Goal: Check status: Check status

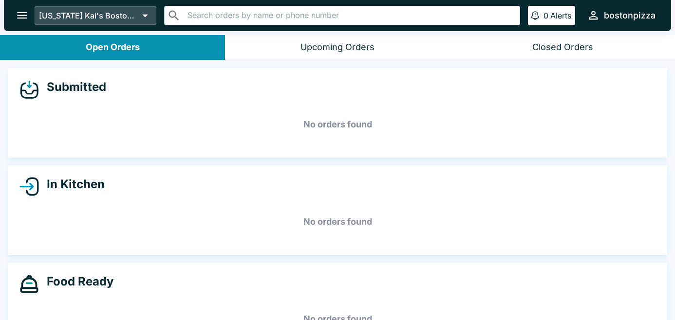
click at [144, 16] on icon at bounding box center [145, 16] width 14 height 14
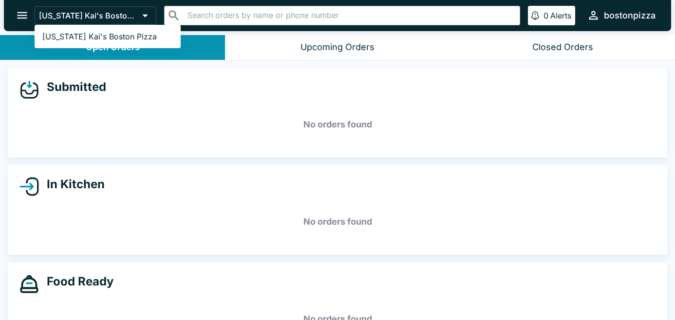
click at [174, 55] on div at bounding box center [337, 160] width 675 height 320
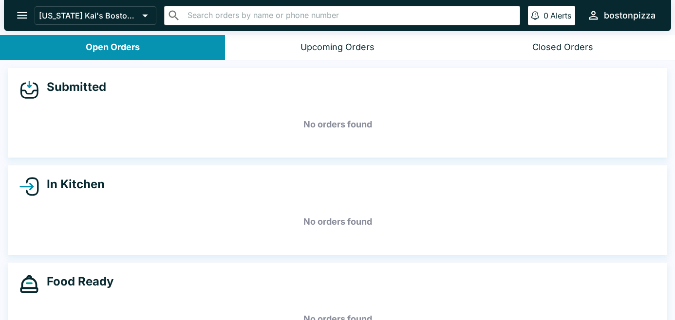
click at [21, 19] on icon "open drawer" at bounding box center [22, 15] width 13 height 13
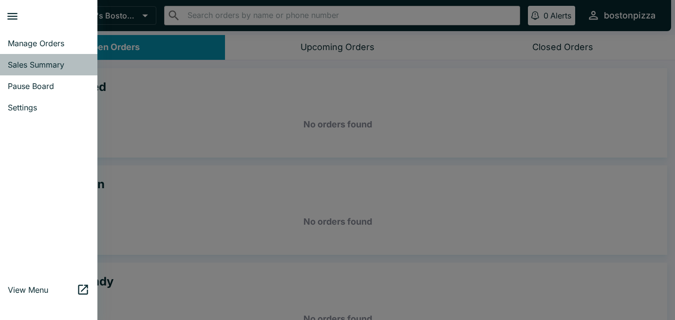
click at [33, 63] on span "Sales Summary" at bounding box center [49, 65] width 82 height 10
select select "03:00"
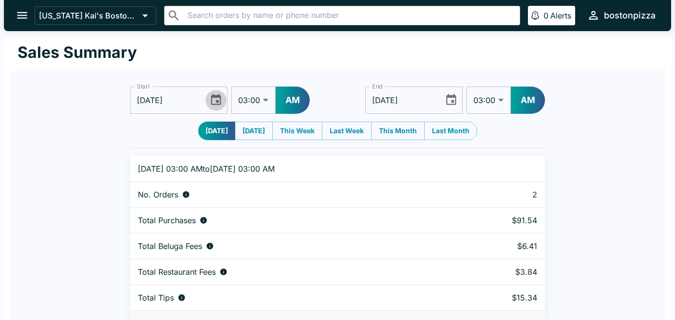
click at [213, 101] on icon "Choose date, selected date is Aug 31, 2025" at bounding box center [215, 100] width 13 height 13
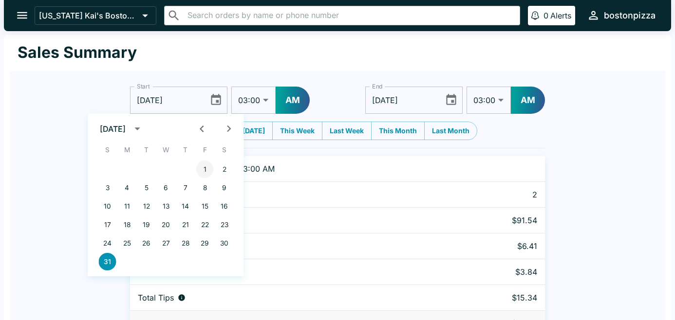
click at [205, 172] on button "1" at bounding box center [205, 170] width 18 height 18
type input "[DATE]"
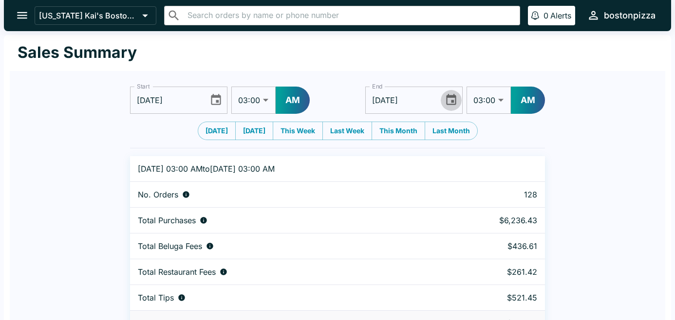
click at [452, 100] on icon "Choose date, selected date is Sep 1, 2025" at bounding box center [451, 100] width 13 height 13
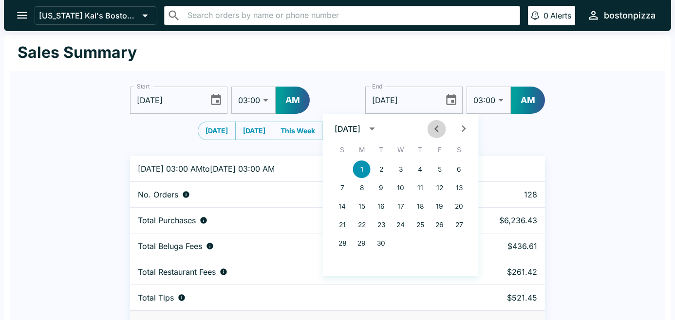
click at [436, 133] on icon "Previous month" at bounding box center [436, 128] width 13 height 13
click at [441, 168] on button "1" at bounding box center [440, 170] width 18 height 18
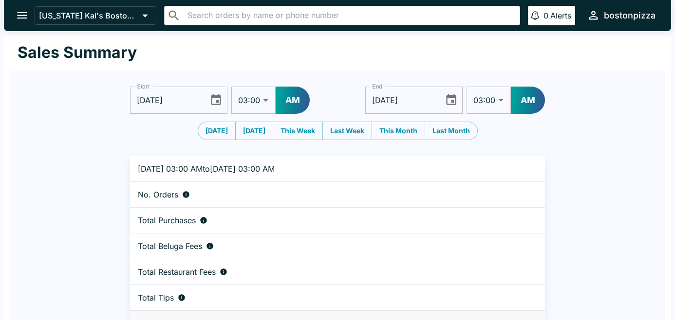
type input "[DATE]"
click at [532, 105] on button "AM" at bounding box center [528, 100] width 34 height 27
click at [265, 101] on select "01:00 01:30 02:00 02:30 03:00 03:30 04:00 04:30 05:00 05:30 06:00 06:30 07:00 0…" at bounding box center [253, 100] width 44 height 27
select select "09:00"
click at [231, 87] on select "01:00 01:30 02:00 02:30 03:00 03:30 04:00 04:30 05:00 05:30 06:00 06:30 07:00 0…" at bounding box center [253, 100] width 44 height 27
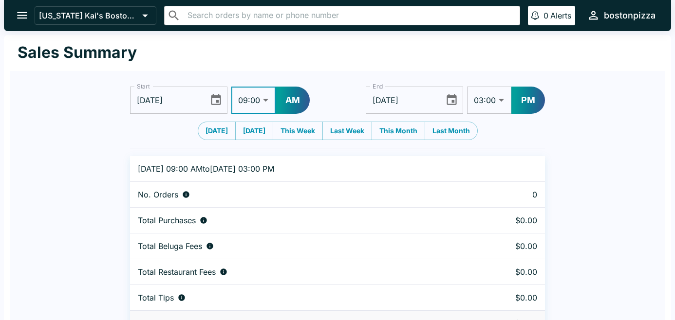
click at [503, 101] on select "01:00 01:30 02:00 02:30 03:00 03:30 04:00 04:30 05:00 05:30 06:00 06:30 07:00 0…" at bounding box center [489, 100] width 44 height 27
select select "09:00"
click at [467, 87] on select "01:00 01:30 02:00 02:30 03:00 03:30 04:00 04:30 05:00 05:30 06:00 06:30 07:00 0…" at bounding box center [489, 100] width 44 height 27
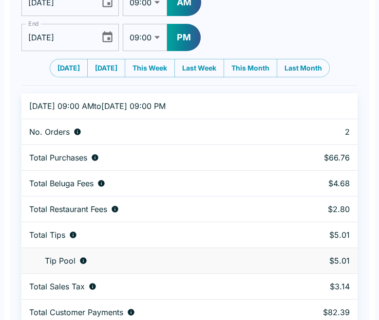
scroll to position [109, 0]
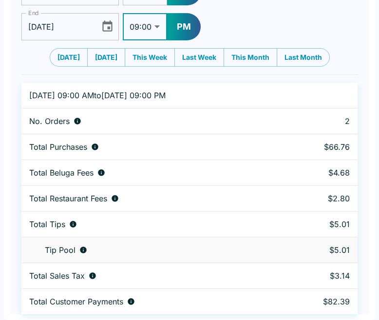
click at [107, 26] on icon "Choose date, selected date is Aug 1, 2025" at bounding box center [107, 26] width 13 height 13
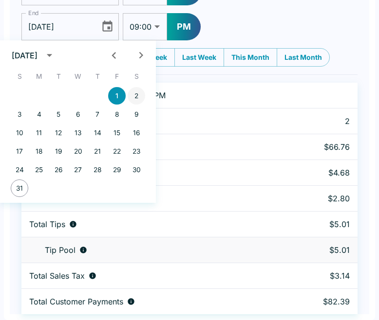
click at [138, 96] on button "2" at bounding box center [137, 96] width 18 height 18
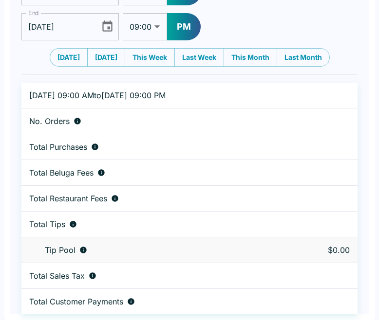
type input "[DATE]"
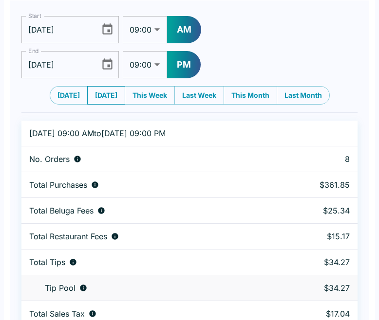
scroll to position [70, 0]
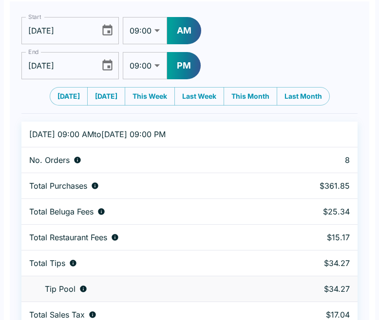
click at [108, 25] on icon "Choose date, selected date is Aug 1, 2025" at bounding box center [107, 30] width 13 height 13
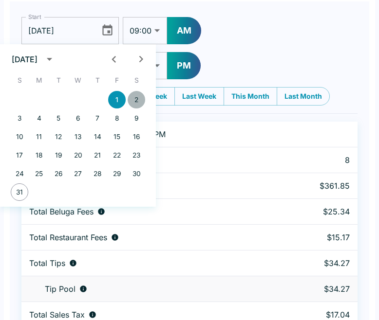
click at [133, 102] on button "2" at bounding box center [137, 100] width 18 height 18
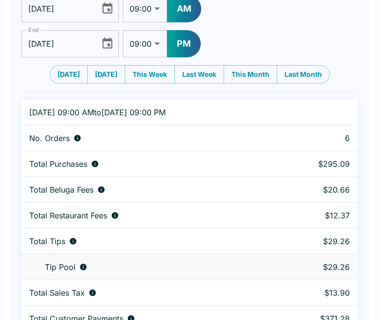
scroll to position [86, 0]
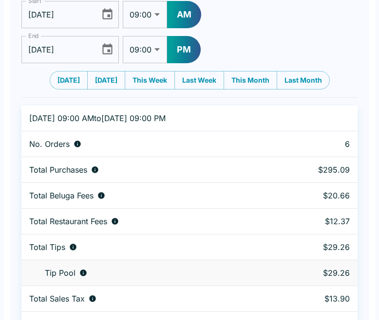
click at [108, 14] on icon "Choose date, selected date is Aug 2, 2025" at bounding box center [107, 14] width 13 height 13
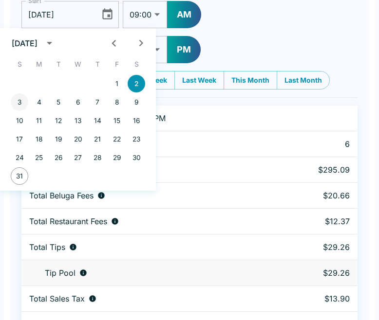
click at [22, 103] on button "3" at bounding box center [20, 103] width 18 height 18
type input "[DATE]"
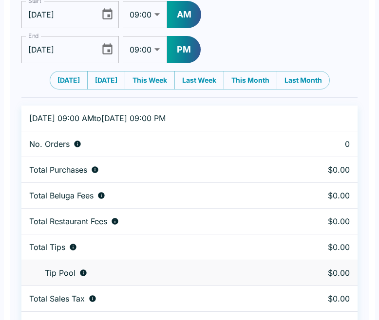
click at [105, 52] on icon "Choose date, selected date is Aug 2, 2025" at bounding box center [107, 49] width 13 height 13
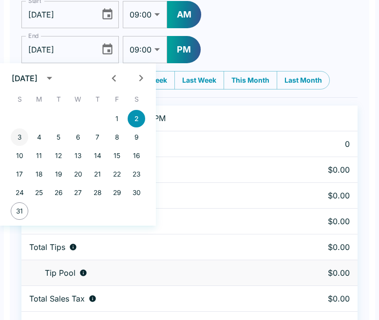
click at [19, 139] on button "3" at bounding box center [20, 138] width 18 height 18
type input "[DATE]"
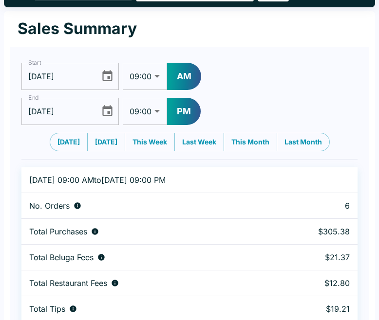
scroll to position [0, 0]
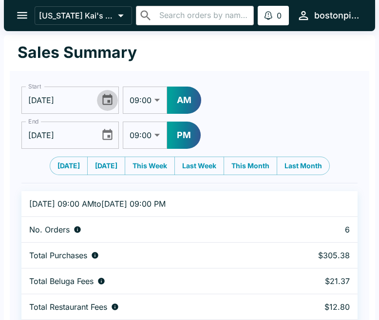
click at [108, 99] on icon "Choose date, selected date is Aug 3, 2025" at bounding box center [107, 100] width 13 height 13
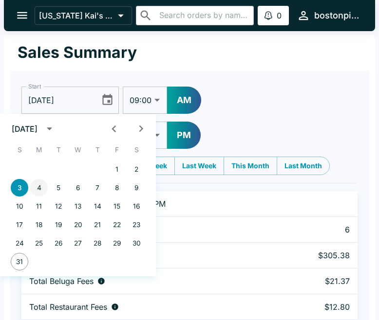
click at [39, 185] on button "4" at bounding box center [39, 188] width 18 height 18
type input "[DATE]"
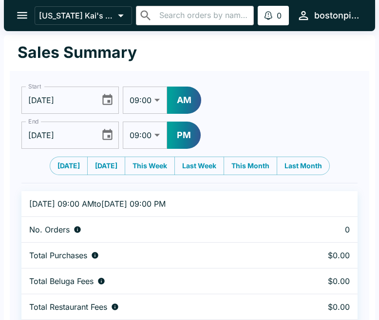
click at [108, 134] on icon "Choose date, selected date is Aug 3, 2025" at bounding box center [107, 135] width 13 height 13
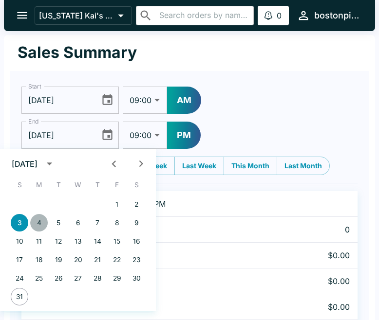
click at [42, 222] on button "4" at bounding box center [39, 223] width 18 height 18
type input "[DATE]"
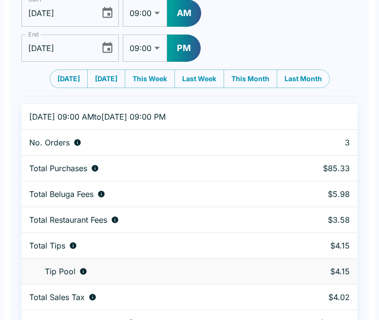
scroll to position [84, 0]
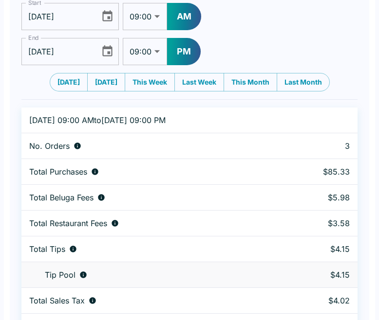
click at [104, 18] on icon "Choose date, selected date is Aug 4, 2025" at bounding box center [107, 16] width 13 height 13
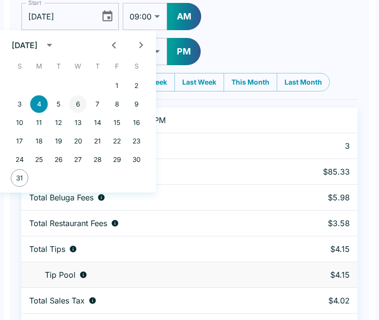
click at [80, 103] on button "6" at bounding box center [78, 104] width 18 height 18
type input "[DATE]"
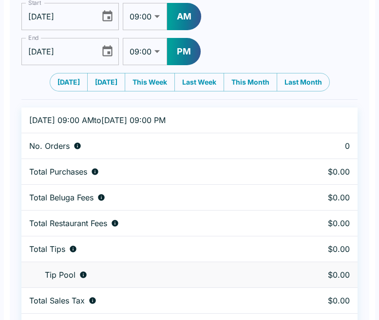
click at [107, 51] on icon "Choose date, selected date is Aug 4, 2025" at bounding box center [107, 51] width 13 height 13
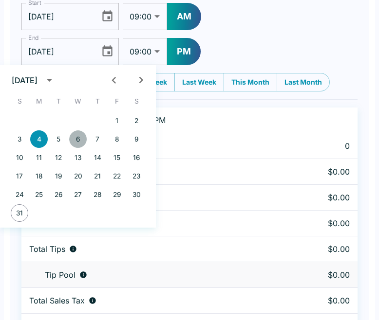
click at [77, 139] on button "6" at bounding box center [78, 140] width 18 height 18
type input "[DATE]"
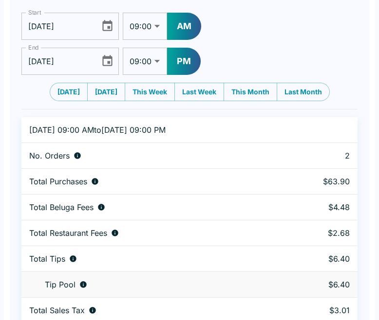
scroll to position [68, 0]
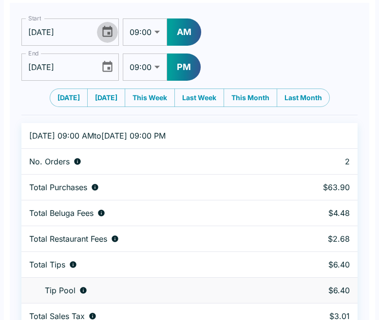
click at [103, 35] on icon "Choose date, selected date is Aug 6, 2025" at bounding box center [107, 31] width 13 height 13
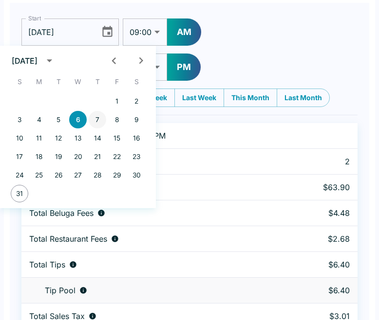
click at [99, 121] on button "7" at bounding box center [98, 120] width 18 height 18
type input "[DATE]"
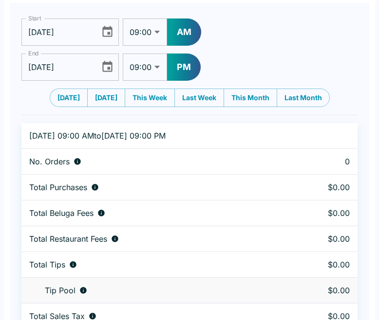
click at [109, 67] on icon "Choose date, selected date is Aug 6, 2025" at bounding box center [107, 66] width 10 height 11
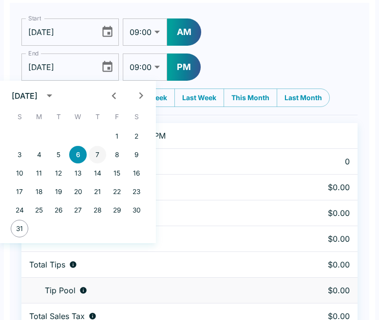
click at [96, 154] on button "7" at bounding box center [98, 155] width 18 height 18
type input "[DATE]"
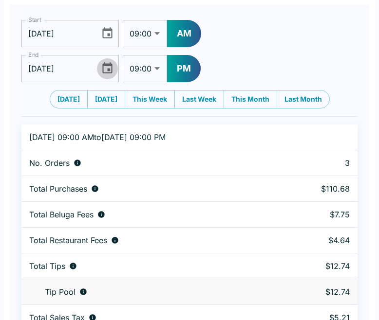
scroll to position [53, 0]
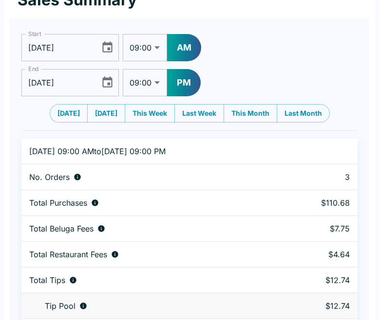
click at [106, 45] on icon "Choose date, selected date is Aug 7, 2025" at bounding box center [107, 46] width 10 height 11
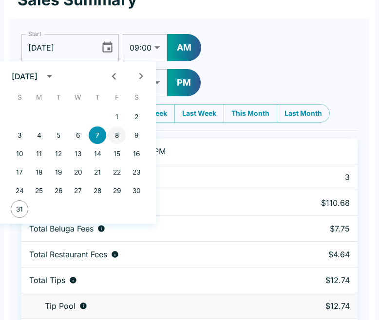
click at [121, 134] on button "8" at bounding box center [117, 136] width 18 height 18
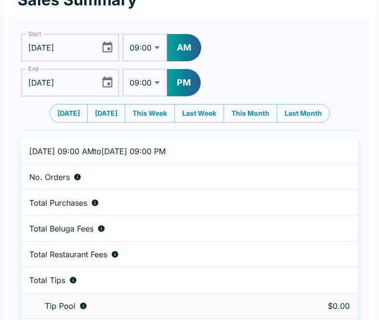
type input "[DATE]"
click at [108, 82] on icon "Choose date, selected date is Aug 7, 2025" at bounding box center [107, 82] width 13 height 13
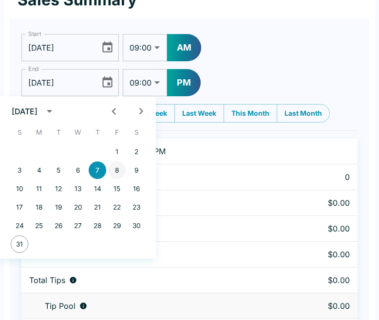
click at [118, 170] on button "8" at bounding box center [117, 171] width 18 height 18
type input "[DATE]"
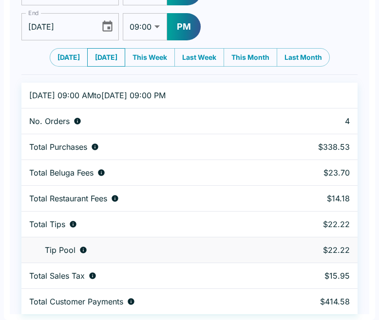
scroll to position [58, 0]
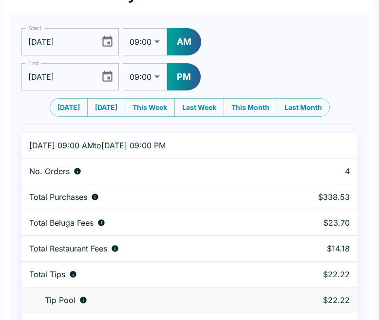
click at [108, 42] on icon "Choose date, selected date is Aug 8, 2025" at bounding box center [107, 41] width 10 height 11
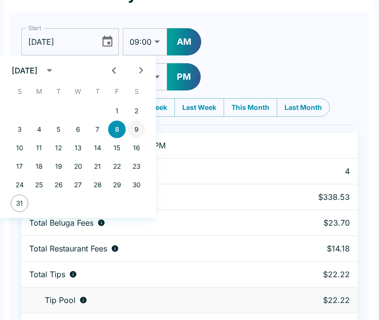
click at [139, 134] on button "9" at bounding box center [137, 130] width 18 height 18
type input "[DATE]"
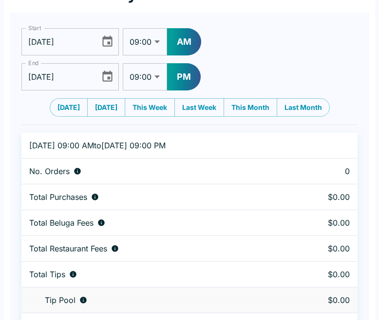
click at [108, 74] on icon "Choose date, selected date is Aug 8, 2025" at bounding box center [107, 76] width 10 height 11
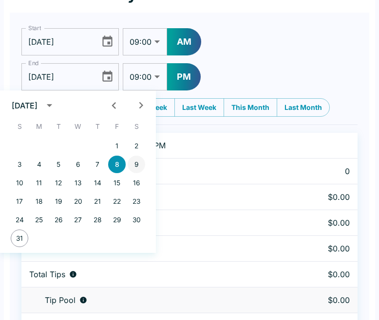
click at [142, 165] on button "9" at bounding box center [137, 165] width 18 height 18
type input "[DATE]"
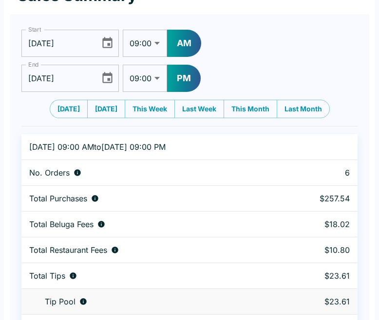
scroll to position [51, 0]
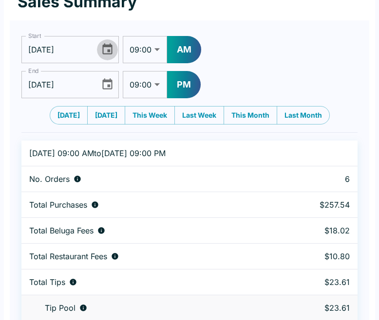
click at [109, 49] on icon "Choose date, selected date is Aug 9, 2025" at bounding box center [107, 49] width 13 height 13
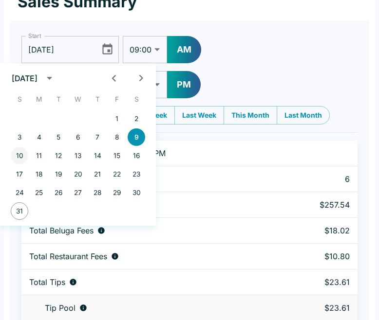
click at [20, 153] on button "10" at bounding box center [20, 156] width 18 height 18
type input "[DATE]"
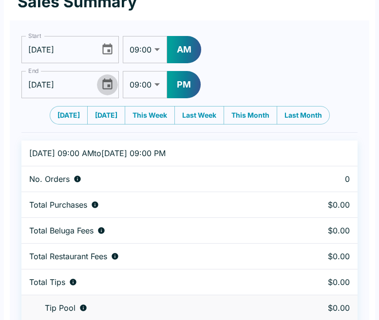
click at [106, 82] on icon "Choose date, selected date is Aug 9, 2025" at bounding box center [107, 83] width 10 height 11
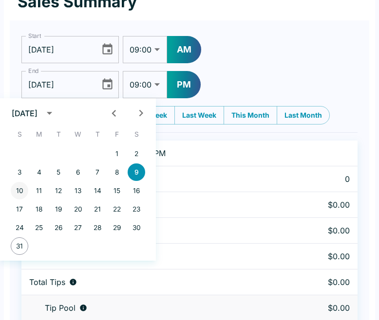
click at [19, 189] on button "10" at bounding box center [20, 191] width 18 height 18
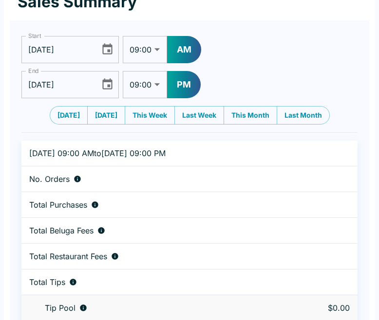
type input "[DATE]"
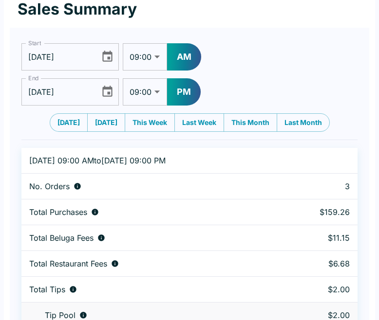
scroll to position [40, 0]
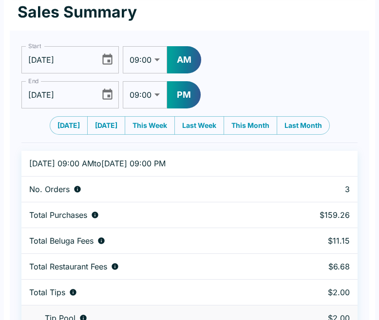
click at [106, 56] on icon "Choose date, selected date is Aug 10, 2025" at bounding box center [107, 59] width 10 height 11
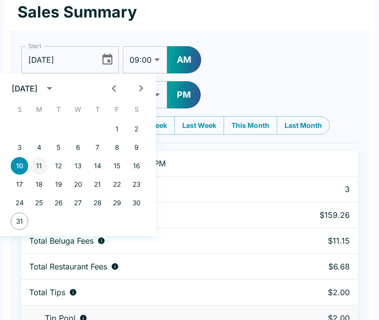
click at [38, 163] on button "11" at bounding box center [39, 166] width 18 height 18
type input "[DATE]"
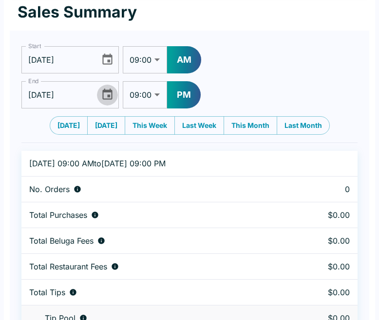
click at [109, 96] on icon "Choose date, selected date is Aug 10, 2025" at bounding box center [107, 94] width 10 height 11
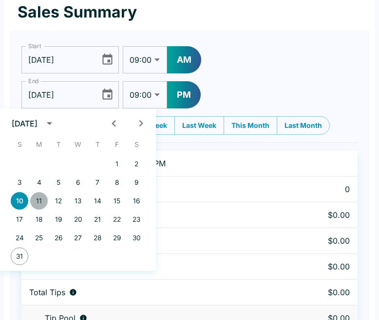
click at [40, 202] on button "11" at bounding box center [39, 201] width 18 height 18
type input "[DATE]"
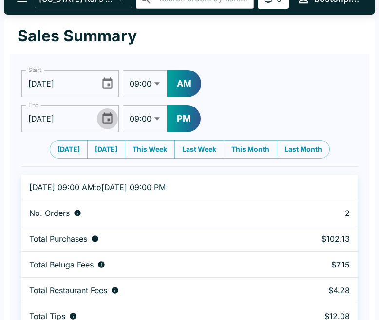
scroll to position [14, 0]
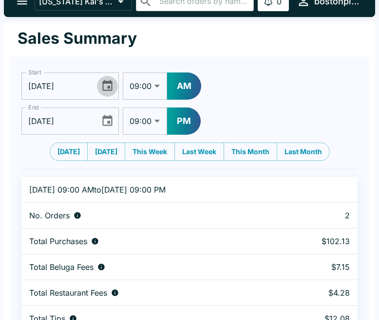
click at [106, 85] on icon "Choose date, selected date is Aug 11, 2025" at bounding box center [107, 85] width 13 height 13
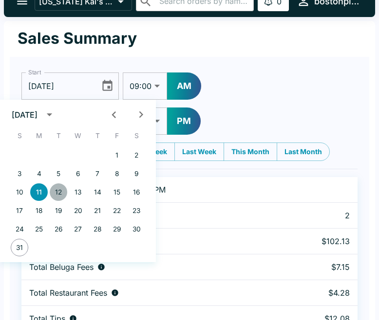
click at [59, 190] on button "12" at bounding box center [59, 193] width 18 height 18
type input "[DATE]"
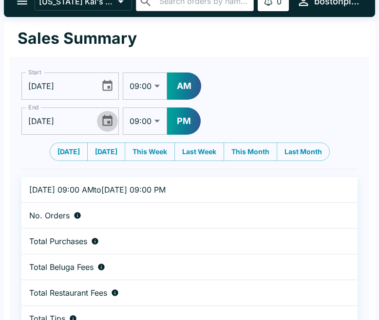
click at [107, 124] on icon "Choose date, selected date is Aug 11, 2025" at bounding box center [107, 120] width 10 height 11
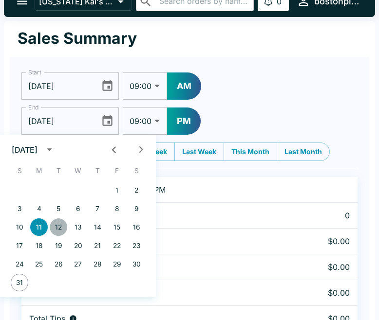
click at [59, 226] on button "12" at bounding box center [59, 228] width 18 height 18
type input "[DATE]"
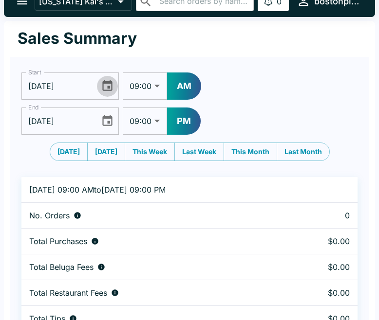
click at [105, 83] on icon "Choose date, selected date is Aug 12, 2025" at bounding box center [107, 85] width 10 height 11
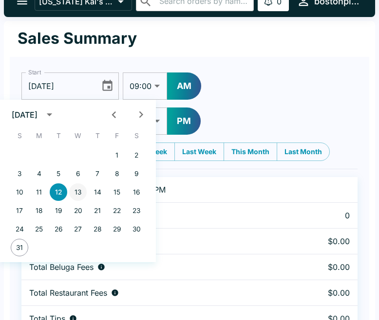
click at [75, 191] on button "13" at bounding box center [78, 193] width 18 height 18
type input "[DATE]"
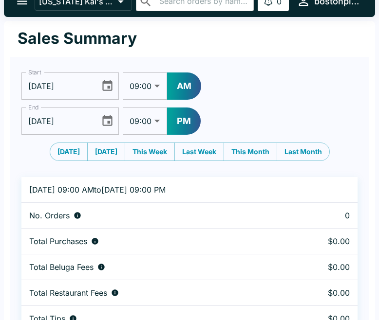
click at [108, 123] on icon "Choose date, selected date is Aug 12, 2025" at bounding box center [107, 120] width 10 height 11
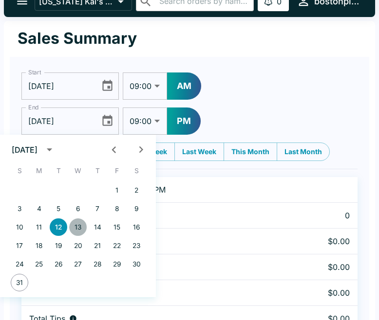
click at [79, 224] on button "13" at bounding box center [78, 228] width 18 height 18
type input "[DATE]"
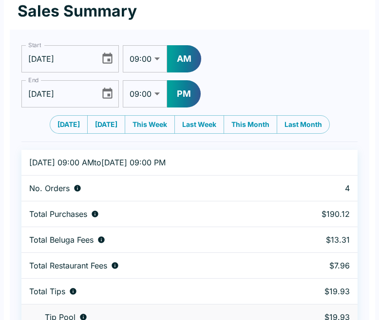
scroll to position [5, 0]
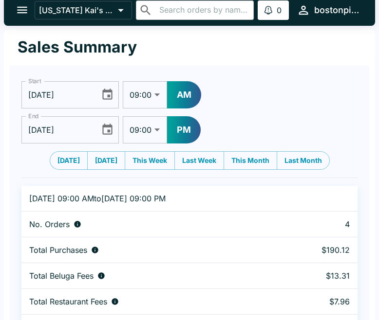
click at [108, 95] on icon "Choose date, selected date is Aug 13, 2025" at bounding box center [107, 94] width 10 height 11
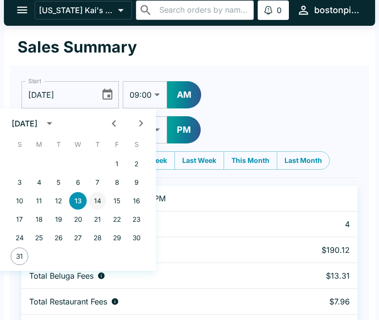
click at [101, 204] on button "14" at bounding box center [98, 201] width 18 height 18
type input "[DATE]"
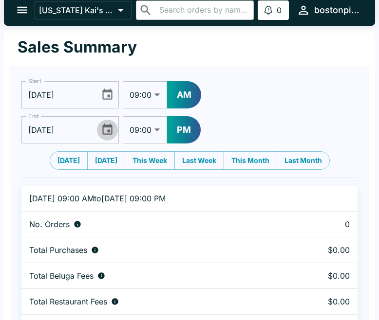
click at [110, 131] on icon "Choose date, selected date is Aug 13, 2025" at bounding box center [107, 129] width 10 height 11
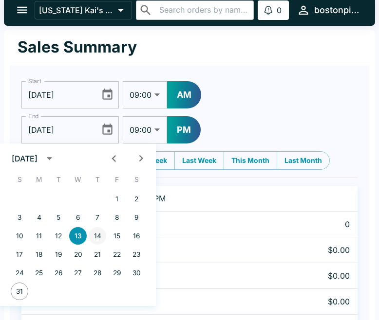
click at [98, 235] on button "14" at bounding box center [98, 236] width 18 height 18
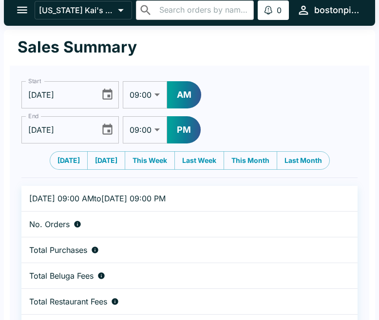
type input "[DATE]"
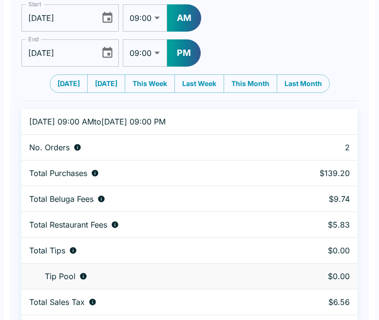
scroll to position [66, 0]
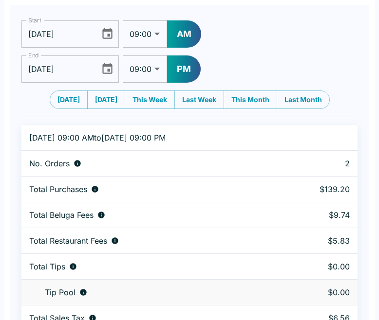
click at [105, 35] on icon "Choose date, selected date is Aug 14, 2025" at bounding box center [107, 33] width 13 height 13
click at [105, 37] on icon "Choose date, selected date is Aug 14, 2025" at bounding box center [107, 33] width 13 height 13
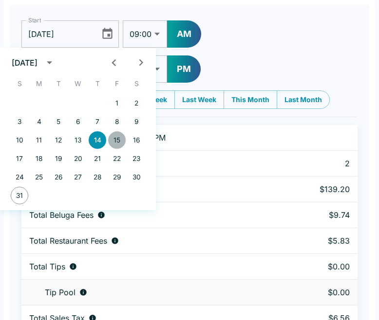
click at [115, 141] on button "15" at bounding box center [117, 140] width 18 height 18
type input "[DATE]"
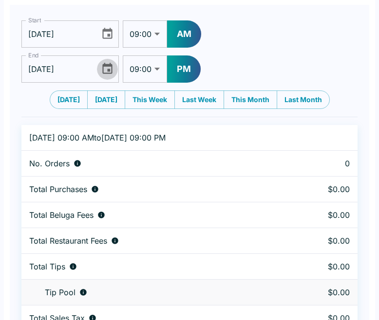
click at [104, 68] on icon "Choose date, selected date is Aug 14, 2025" at bounding box center [107, 68] width 13 height 13
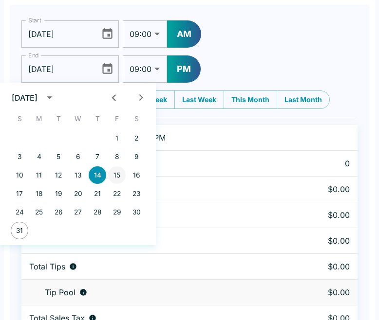
click at [118, 171] on button "15" at bounding box center [117, 176] width 18 height 18
type input "[DATE]"
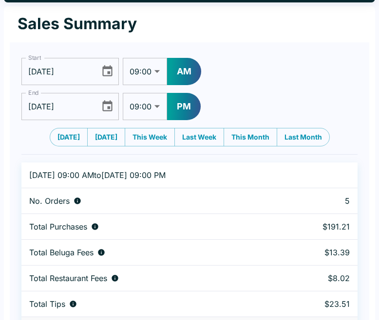
scroll to position [0, 0]
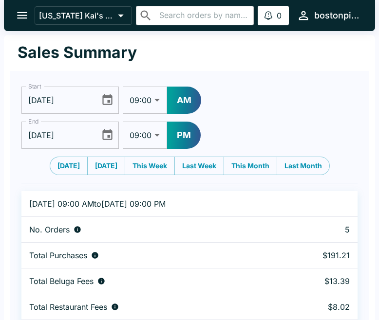
click at [104, 102] on icon "Choose date, selected date is Aug 15, 2025" at bounding box center [107, 100] width 13 height 13
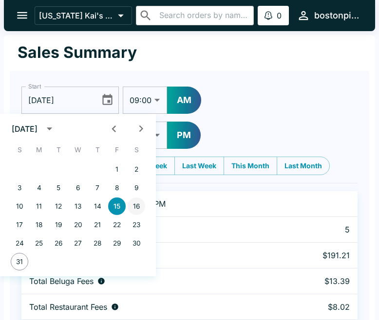
click at [142, 210] on button "16" at bounding box center [137, 207] width 18 height 18
type input "[DATE]"
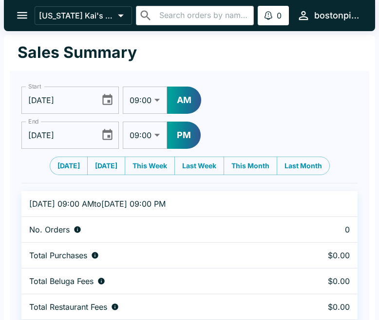
click at [111, 132] on icon "Choose date, selected date is Aug 15, 2025" at bounding box center [107, 134] width 10 height 11
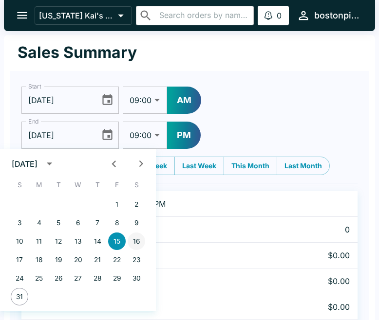
click at [136, 239] on button "16" at bounding box center [137, 242] width 18 height 18
type input "[DATE]"
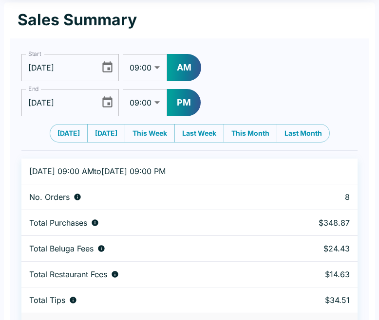
scroll to position [29, 0]
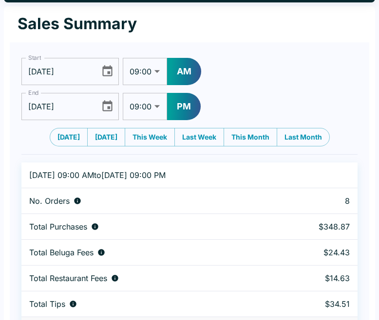
click at [109, 69] on icon "Choose date, selected date is Aug 16, 2025" at bounding box center [107, 71] width 13 height 13
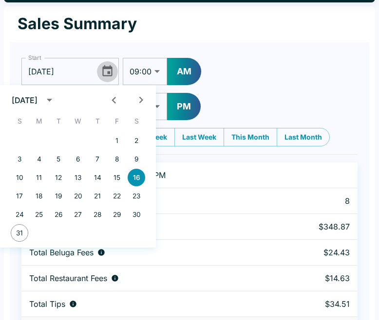
click at [109, 69] on icon "Choose date, selected date is Aug 16, 2025" at bounding box center [107, 71] width 13 height 13
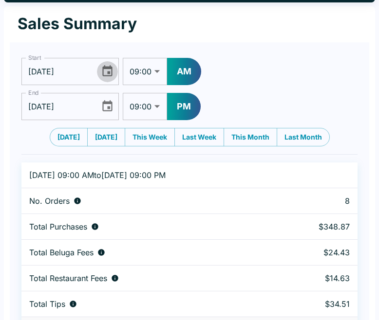
click at [109, 69] on icon "Choose date, selected date is Aug 16, 2025" at bounding box center [107, 71] width 13 height 13
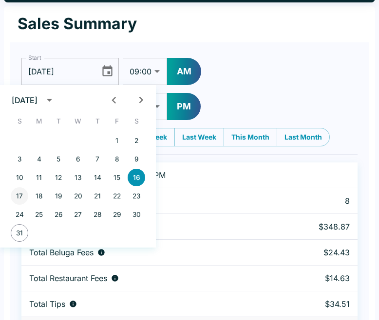
click at [15, 195] on button "17" at bounding box center [20, 196] width 18 height 18
type input "[DATE]"
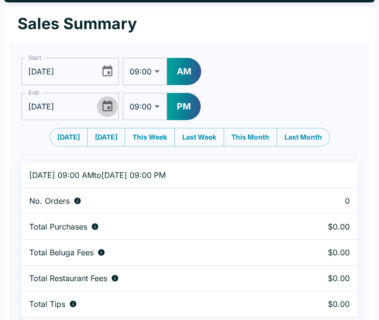
click at [111, 106] on icon "Choose date, selected date is Aug 16, 2025" at bounding box center [107, 106] width 13 height 13
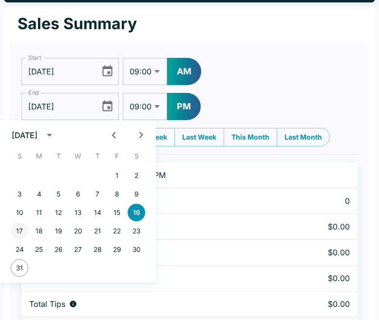
click at [23, 230] on button "17" at bounding box center [20, 232] width 18 height 18
type input "[DATE]"
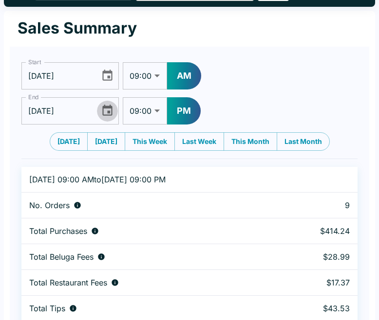
scroll to position [0, 0]
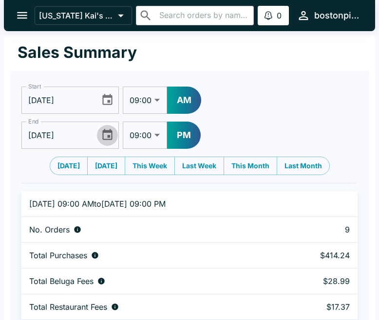
click at [110, 102] on icon "Choose date, selected date is Aug 17, 2025" at bounding box center [107, 99] width 10 height 11
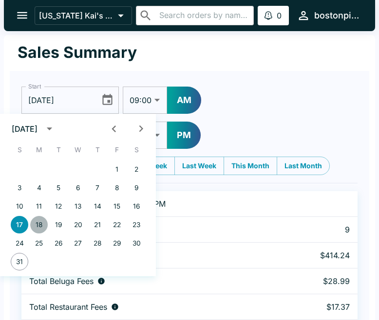
click at [44, 225] on button "18" at bounding box center [39, 225] width 18 height 18
type input "[DATE]"
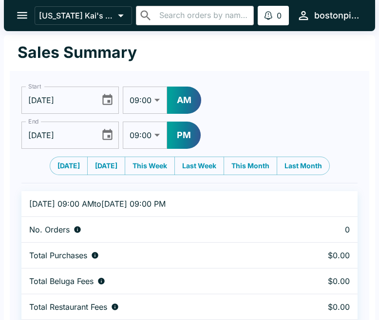
click at [107, 132] on icon "Choose date, selected date is Aug 17, 2025" at bounding box center [107, 134] width 10 height 11
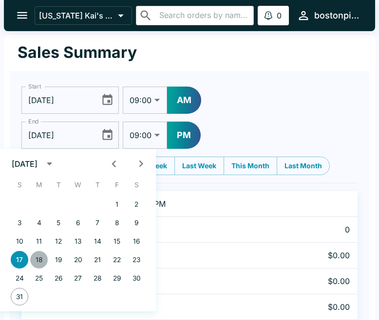
click at [40, 254] on button "18" at bounding box center [39, 260] width 18 height 18
type input "[DATE]"
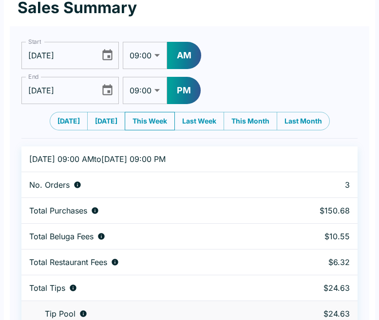
scroll to position [41, 0]
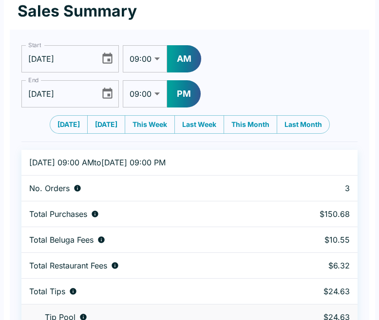
click at [112, 59] on icon "Choose date, selected date is Aug 18, 2025" at bounding box center [107, 58] width 10 height 11
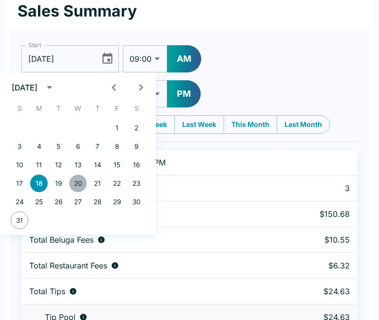
click at [77, 183] on button "20" at bounding box center [78, 184] width 18 height 18
type input "[DATE]"
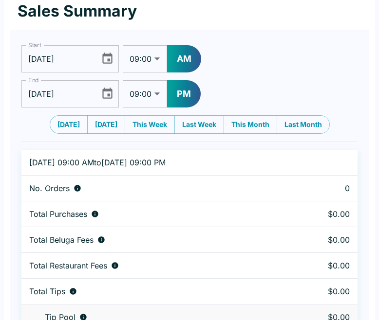
click at [111, 95] on icon "Choose date, selected date is Aug 18, 2025" at bounding box center [107, 93] width 13 height 13
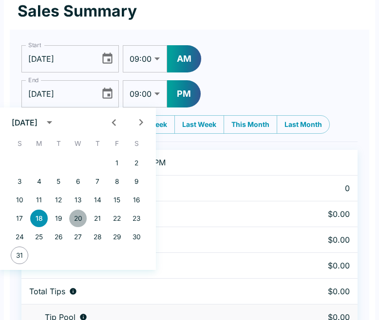
click at [83, 214] on button "20" at bounding box center [78, 219] width 18 height 18
type input "[DATE]"
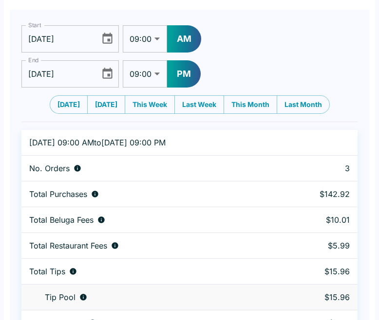
scroll to position [29, 0]
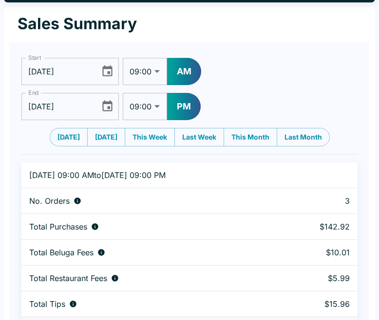
click at [107, 72] on icon "Choose date, selected date is Aug 20, 2025" at bounding box center [107, 71] width 13 height 13
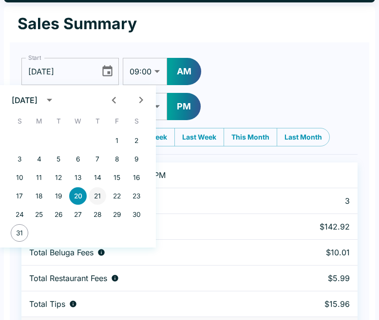
click at [98, 199] on button "21" at bounding box center [98, 196] width 18 height 18
type input "[DATE]"
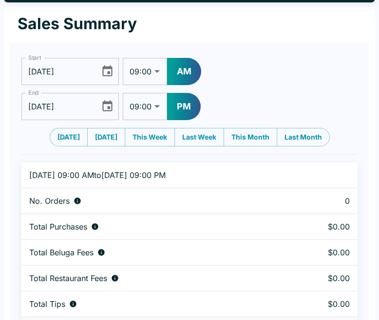
click at [109, 108] on icon "Choose date, selected date is Aug 20, 2025" at bounding box center [107, 105] width 10 height 11
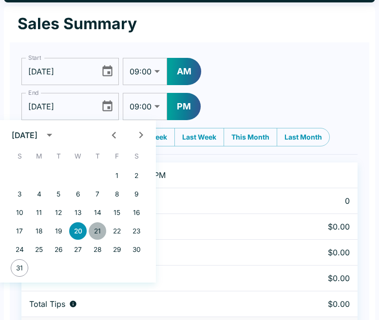
click at [99, 232] on button "21" at bounding box center [98, 232] width 18 height 18
type input "[DATE]"
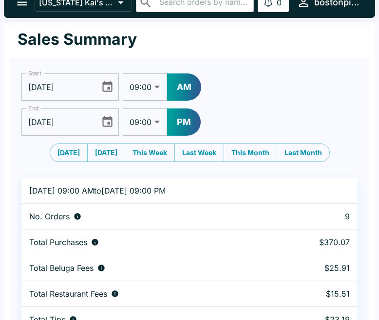
scroll to position [0, 0]
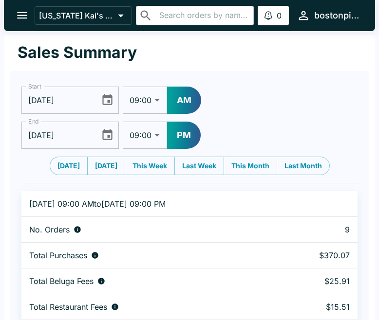
click at [108, 104] on icon "Choose date, selected date is Aug 21, 2025" at bounding box center [107, 100] width 13 height 13
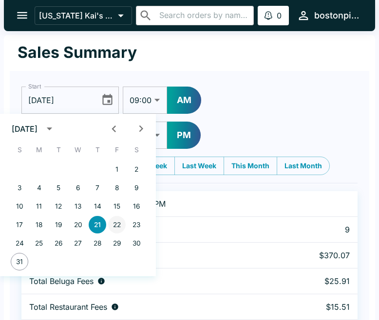
click at [117, 225] on button "22" at bounding box center [117, 225] width 18 height 18
type input "[DATE]"
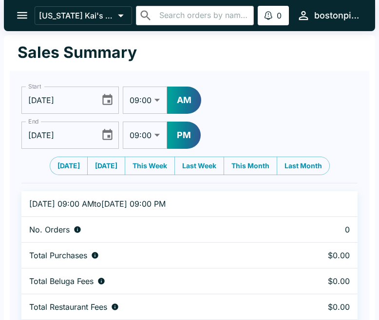
click at [108, 133] on icon "Choose date, selected date is Aug 21, 2025" at bounding box center [107, 135] width 13 height 13
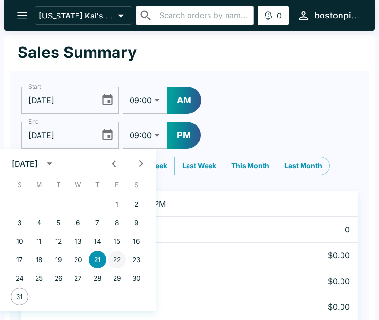
click at [118, 257] on button "22" at bounding box center [117, 260] width 18 height 18
type input "[DATE]"
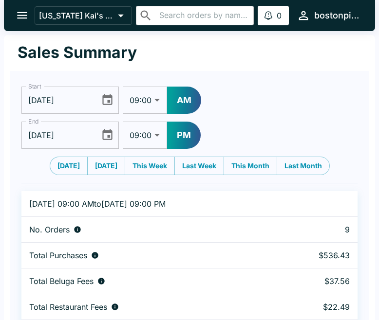
click at [106, 103] on icon "Choose date, selected date is Aug 22, 2025" at bounding box center [107, 100] width 13 height 13
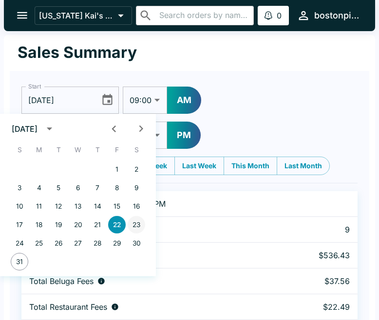
click at [140, 226] on button "23" at bounding box center [137, 225] width 18 height 18
type input "[DATE]"
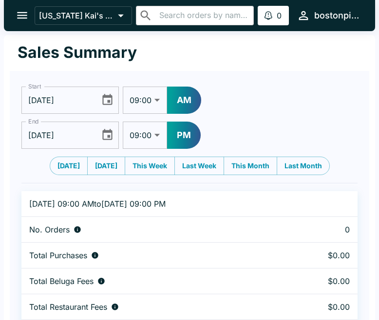
click at [109, 134] on icon "Choose date, selected date is Aug 22, 2025" at bounding box center [107, 135] width 13 height 13
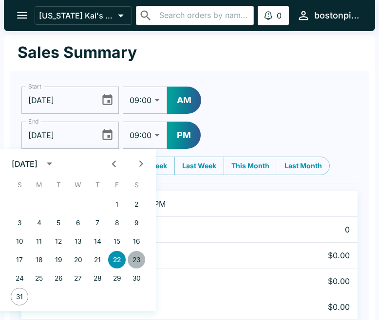
click at [139, 259] on button "23" at bounding box center [137, 260] width 18 height 18
type input "[DATE]"
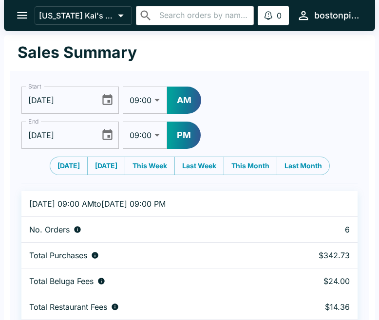
click at [109, 104] on icon "Choose date, selected date is Aug 23, 2025" at bounding box center [107, 99] width 10 height 11
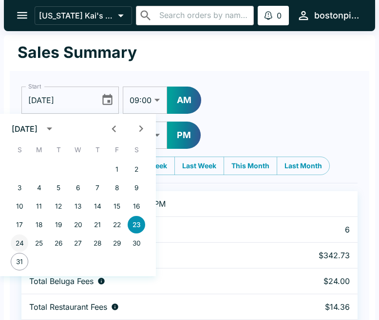
click at [19, 244] on button "24" at bounding box center [20, 244] width 18 height 18
type input "[DATE]"
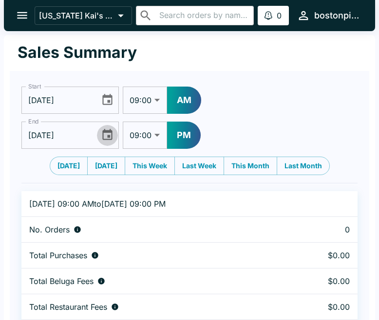
click at [107, 134] on icon "Choose date, selected date is Aug 23, 2025" at bounding box center [107, 135] width 13 height 13
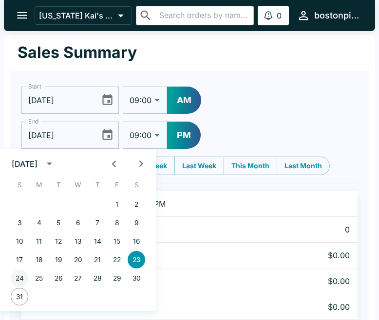
click at [19, 278] on button "24" at bounding box center [20, 279] width 18 height 18
type input "[DATE]"
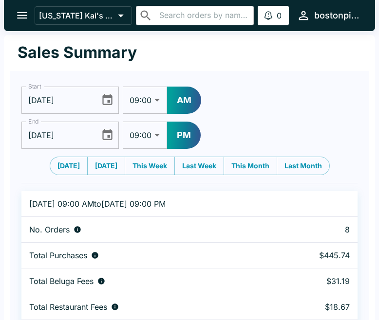
click at [105, 103] on icon "Choose date, selected date is Aug 24, 2025" at bounding box center [107, 100] width 13 height 13
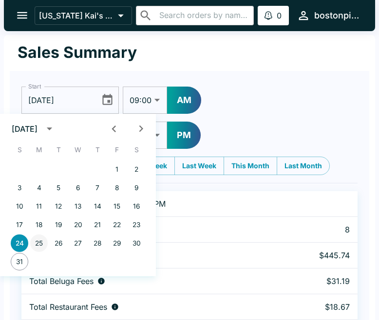
click at [37, 243] on button "25" at bounding box center [39, 244] width 18 height 18
type input "[DATE]"
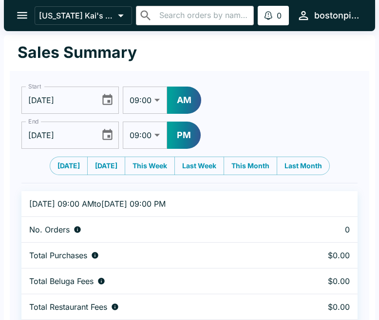
click at [110, 135] on icon "Choose date, selected date is Aug 24, 2025" at bounding box center [107, 135] width 13 height 13
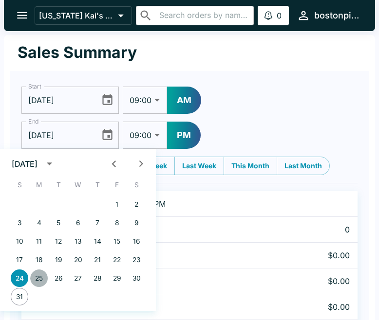
click at [41, 281] on button "25" at bounding box center [39, 279] width 18 height 18
type input "[DATE]"
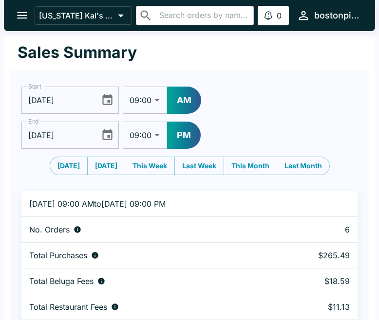
click at [101, 104] on icon "Choose date, selected date is Aug 25, 2025" at bounding box center [107, 100] width 13 height 13
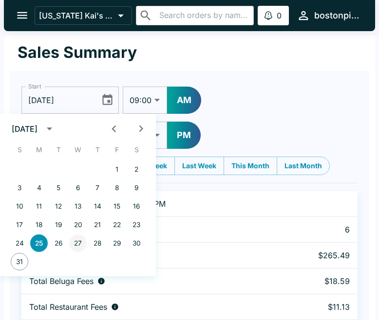
click at [79, 245] on button "27" at bounding box center [78, 244] width 18 height 18
type input "[DATE]"
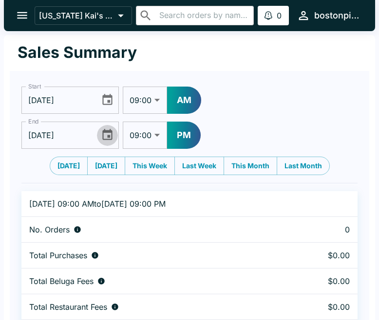
click at [102, 138] on icon "Choose date, selected date is Aug 25, 2025" at bounding box center [107, 135] width 13 height 13
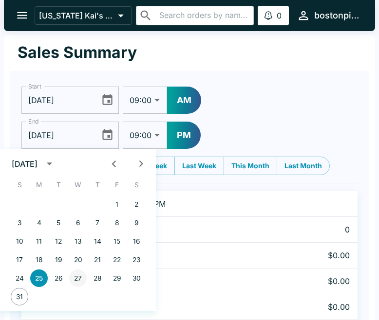
click at [82, 280] on button "27" at bounding box center [78, 279] width 18 height 18
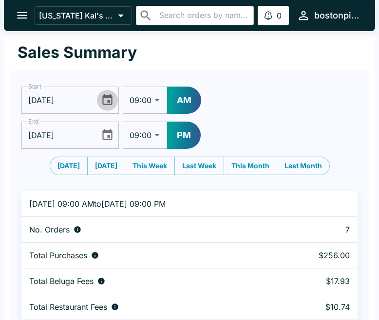
click at [112, 99] on icon "Choose date, selected date is Aug 27, 2025" at bounding box center [107, 99] width 10 height 11
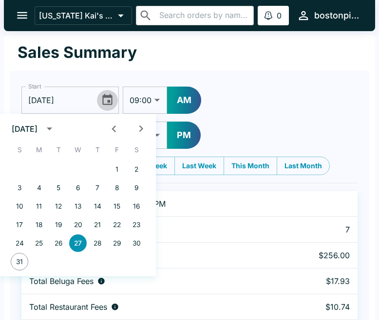
click at [112, 99] on icon "Choose date, selected date is Aug 27, 2025" at bounding box center [107, 99] width 10 height 11
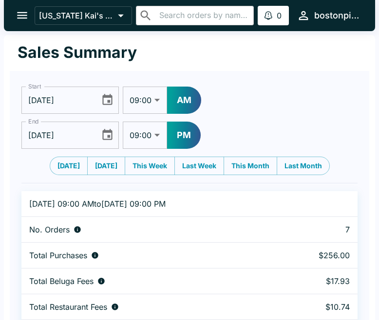
click at [108, 132] on icon "Choose date, selected date is Aug 27, 2025" at bounding box center [107, 134] width 10 height 11
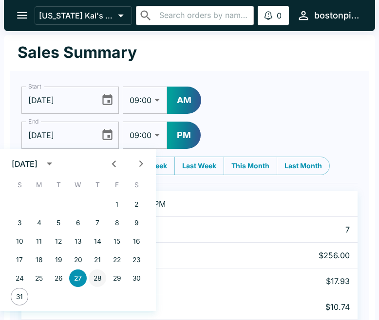
click at [98, 279] on button "28" at bounding box center [98, 279] width 18 height 18
type input "[DATE]"
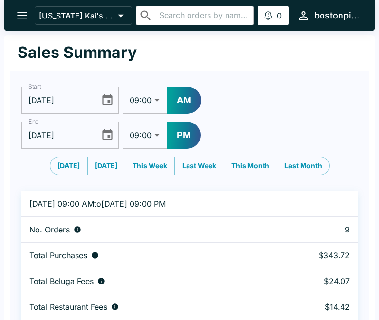
click at [107, 103] on icon "Choose date, selected date is Aug 27, 2025" at bounding box center [107, 100] width 13 height 13
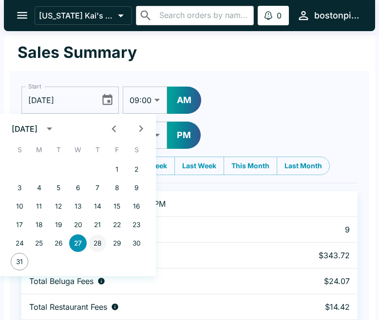
click at [98, 245] on button "28" at bounding box center [98, 244] width 18 height 18
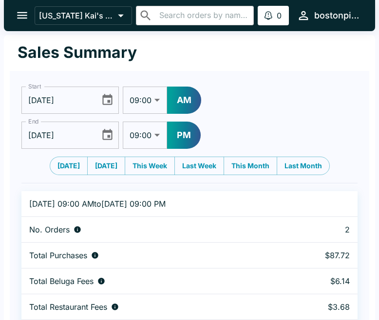
click at [106, 97] on icon "Choose date, selected date is Aug 28, 2025" at bounding box center [107, 99] width 10 height 11
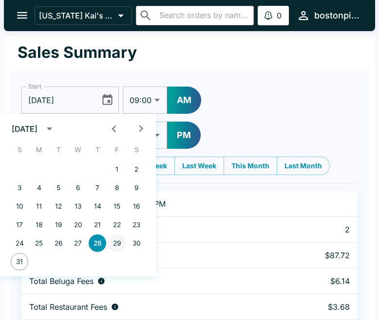
click at [122, 241] on button "29" at bounding box center [117, 244] width 18 height 18
type input "[DATE]"
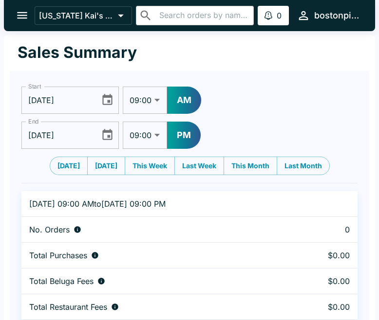
click at [107, 131] on icon "Choose date, selected date is Aug 28, 2025" at bounding box center [107, 134] width 10 height 11
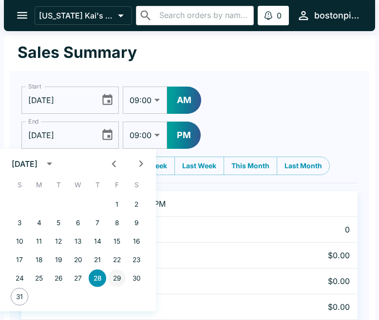
click at [118, 277] on button "29" at bounding box center [117, 279] width 18 height 18
type input "[DATE]"
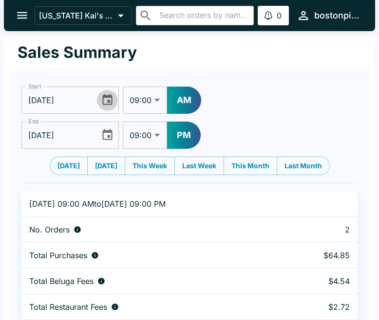
click at [107, 101] on icon "Choose date, selected date is Aug 29, 2025" at bounding box center [107, 100] width 13 height 13
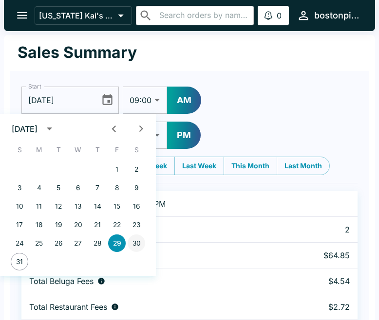
click at [137, 246] on button "30" at bounding box center [137, 244] width 18 height 18
type input "[DATE]"
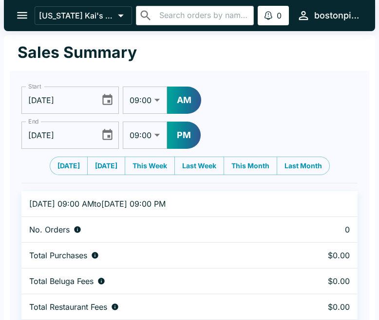
click at [106, 134] on icon "Choose date, selected date is Aug 29, 2025" at bounding box center [107, 135] width 13 height 13
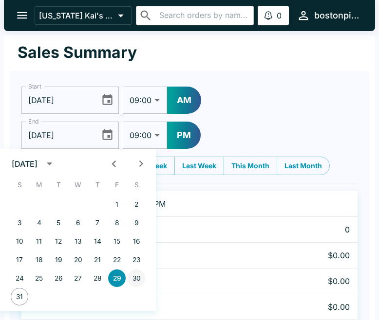
click at [137, 281] on button "30" at bounding box center [137, 279] width 18 height 18
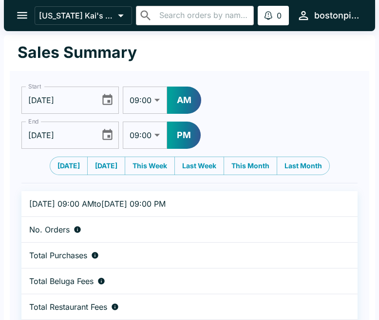
type input "[DATE]"
click at [110, 100] on icon "Choose date, selected date is Aug 30, 2025" at bounding box center [107, 100] width 13 height 13
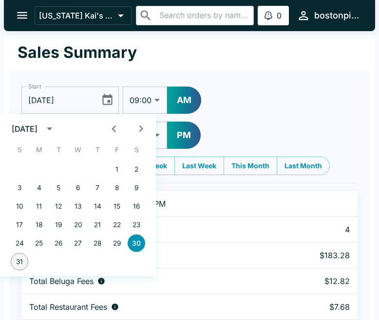
click at [18, 262] on button "31" at bounding box center [20, 262] width 18 height 18
type input "[DATE]"
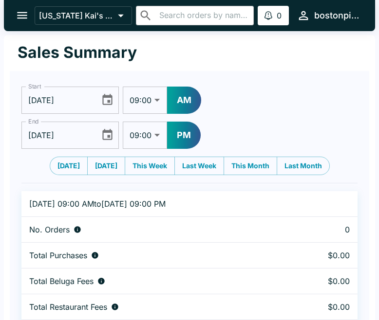
click at [111, 135] on icon "Choose date, selected date is Aug 30, 2025" at bounding box center [107, 134] width 10 height 11
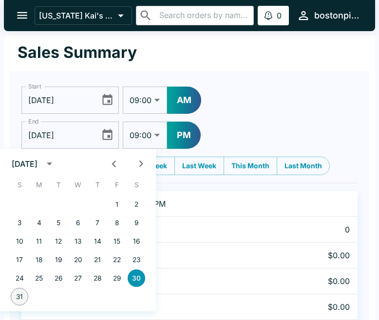
click at [19, 295] on button "31" at bounding box center [20, 297] width 18 height 18
type input "[DATE]"
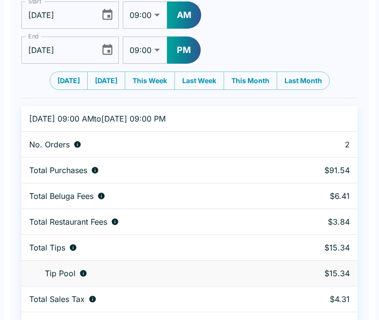
scroll to position [109, 0]
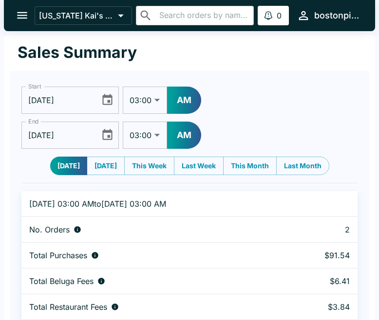
select select "03:00"
